Goal: Find specific page/section: Find specific page/section

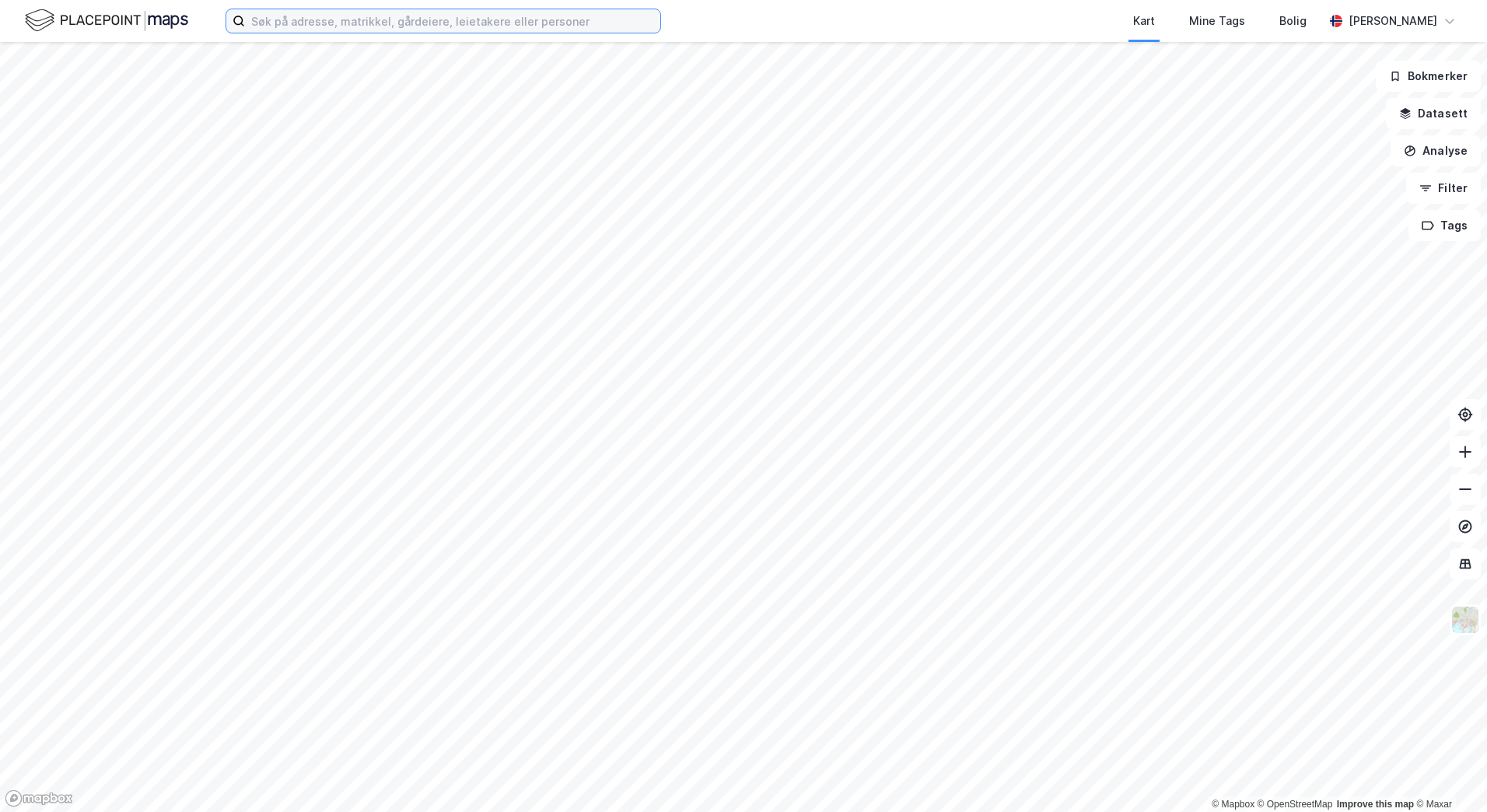
click at [424, 28] on input at bounding box center [452, 21] width 415 height 24
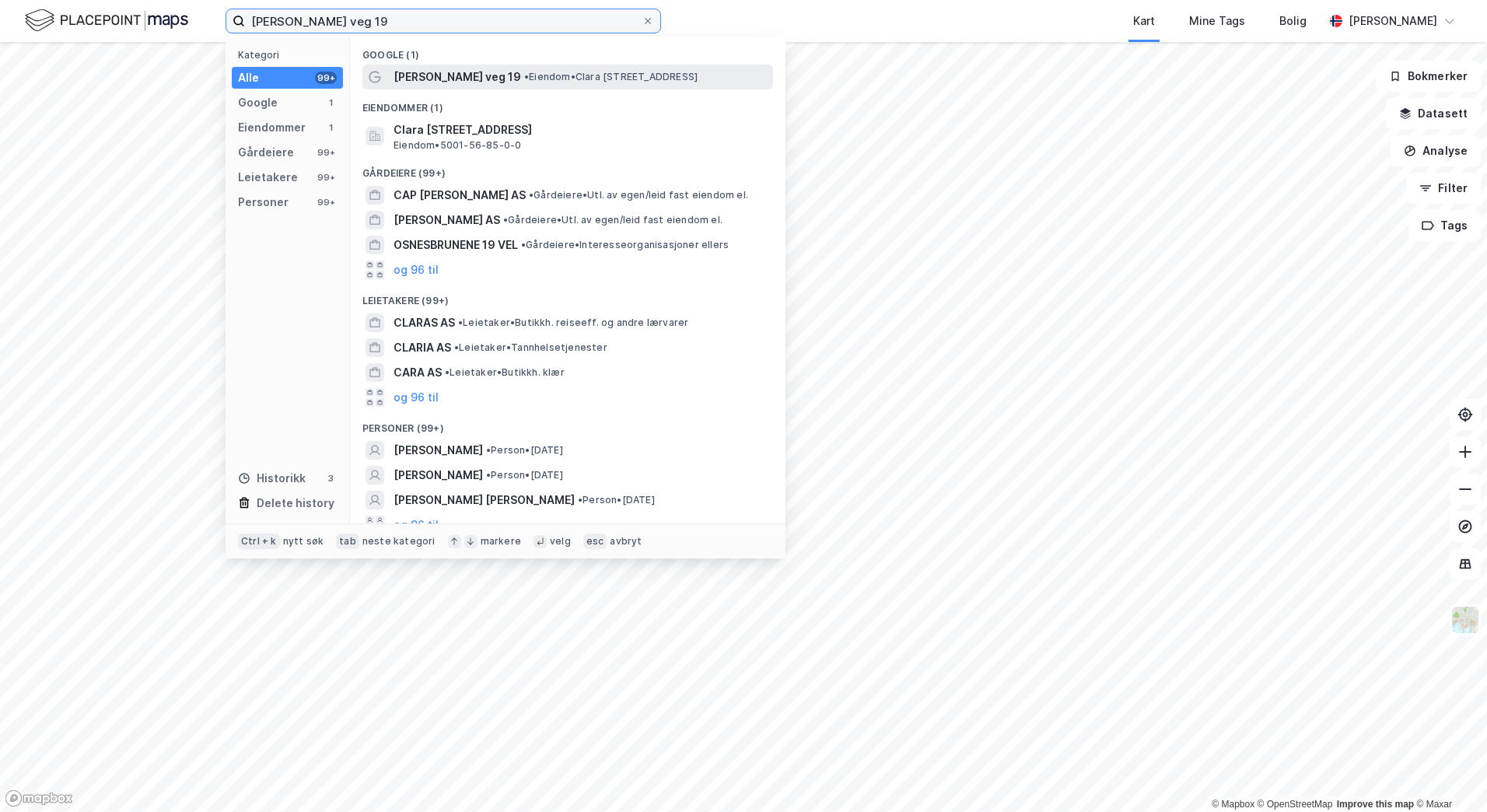
type input "[PERSON_NAME] veg 19"
click at [469, 75] on span "[PERSON_NAME] veg 19" at bounding box center [457, 78] width 128 height 19
